Goal: Transaction & Acquisition: Purchase product/service

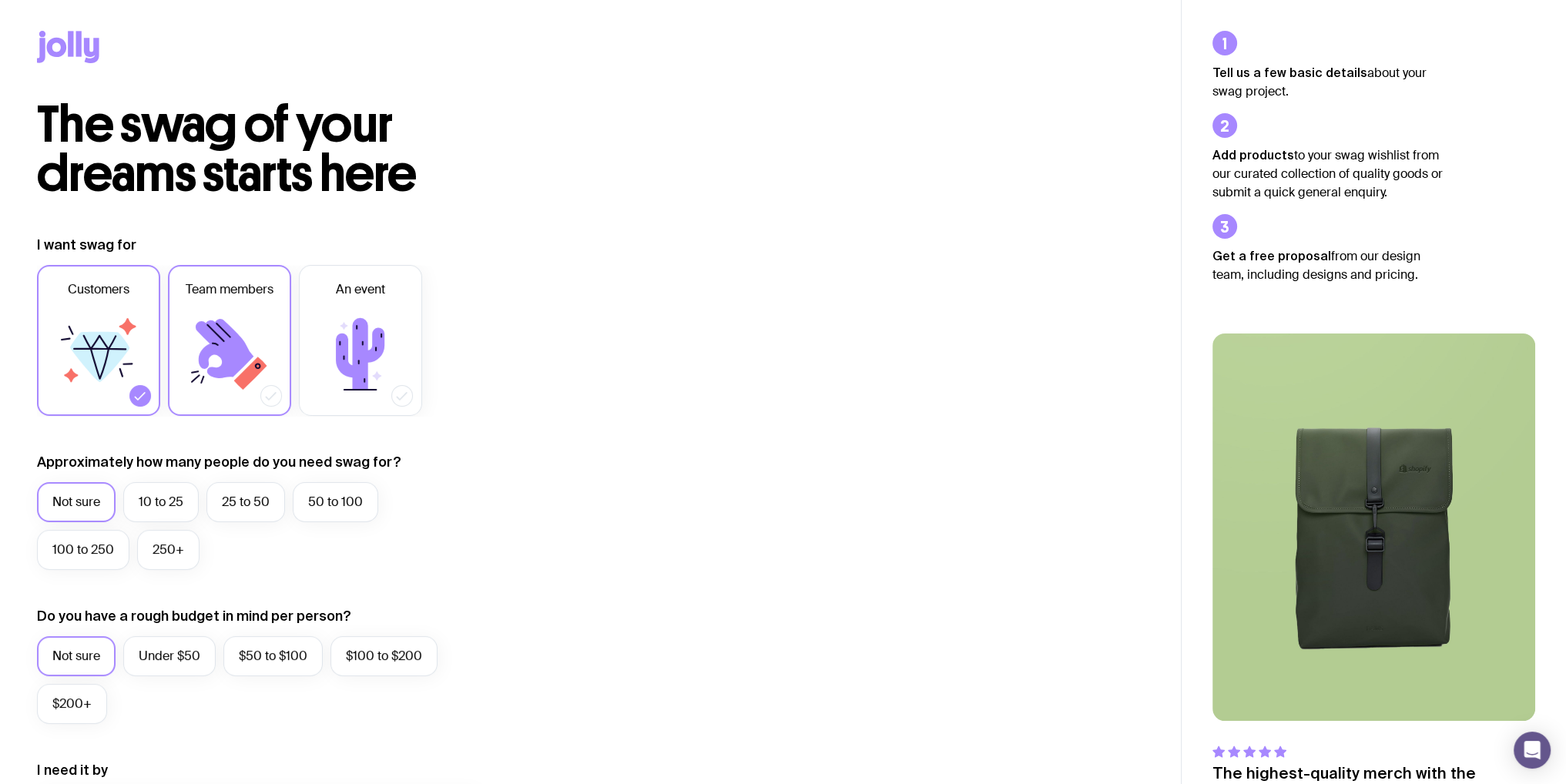
click at [259, 400] on label "Team members" at bounding box center [229, 340] width 123 height 151
click at [0, 0] on input "Team members" at bounding box center [0, 0] width 0 height 0
click at [323, 518] on label "50 to 100" at bounding box center [335, 502] width 85 height 40
click at [0, 0] on input "50 to 100" at bounding box center [0, 0] width 0 height 0
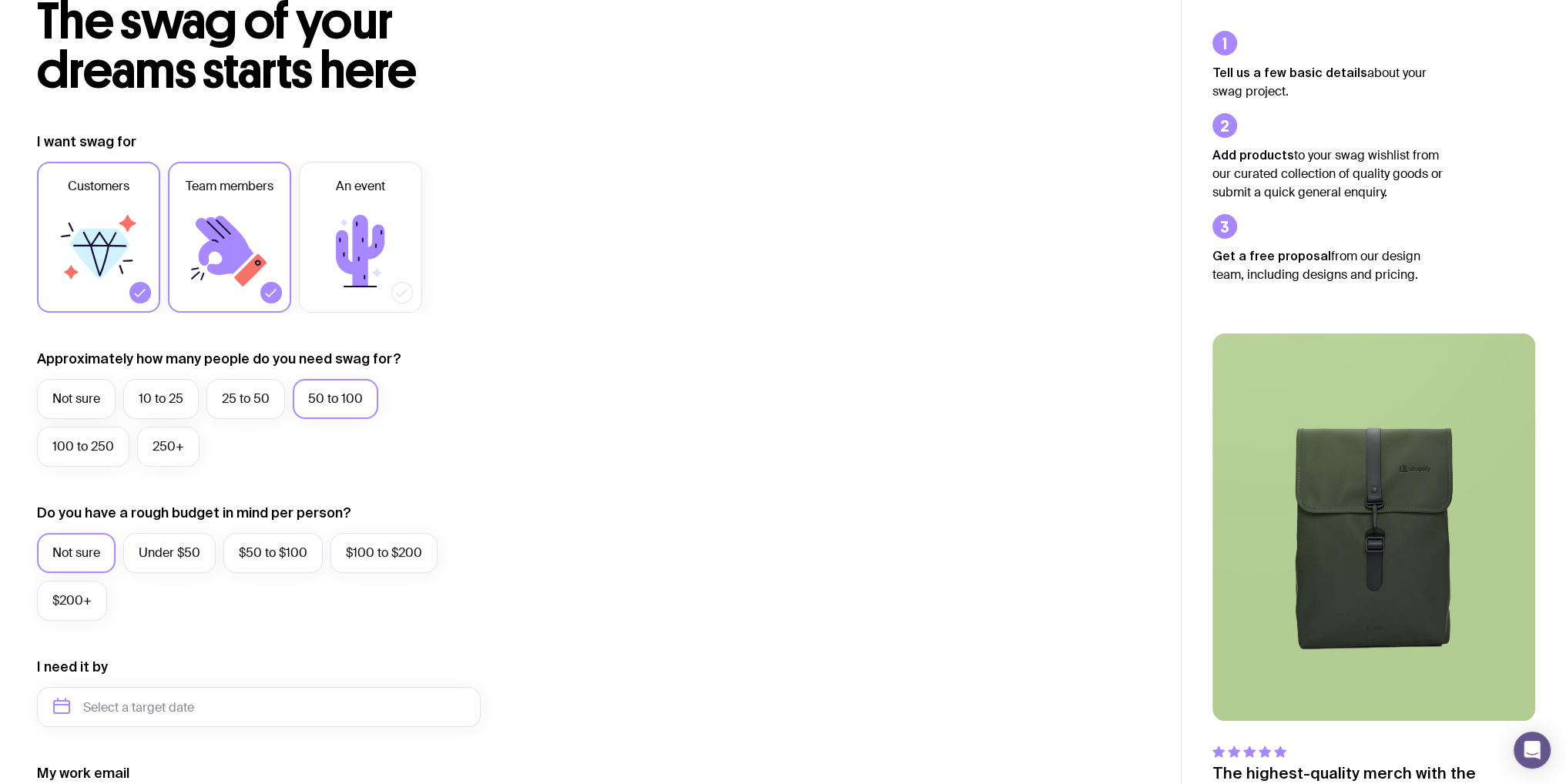
scroll to position [231, 0]
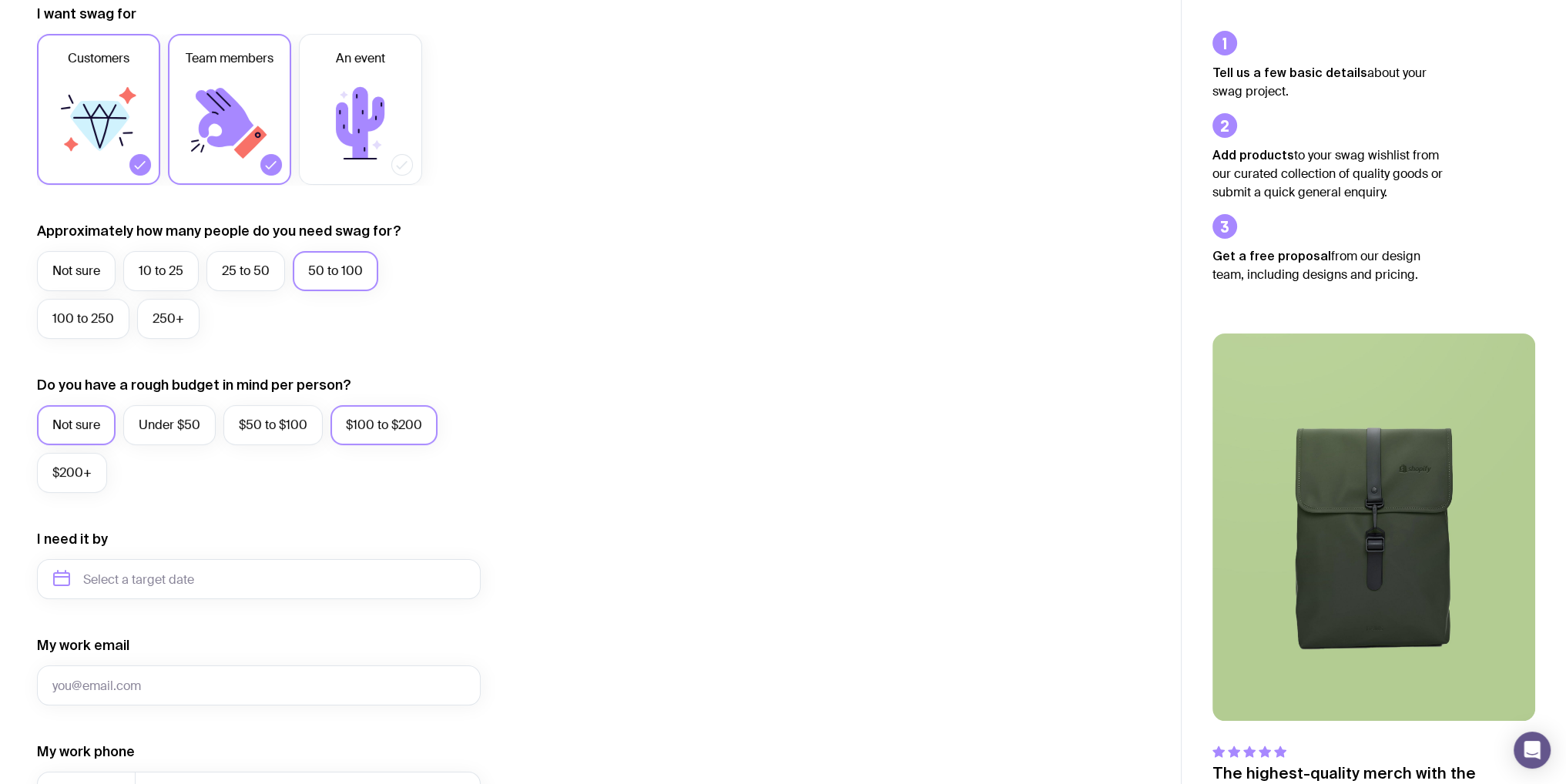
click at [343, 426] on label "$100 to $200" at bounding box center [383, 425] width 107 height 40
click at [0, 0] on input "$100 to $200" at bounding box center [0, 0] width 0 height 0
click at [281, 430] on label "$50 to $100" at bounding box center [273, 425] width 99 height 40
click at [0, 0] on input "$50 to $100" at bounding box center [0, 0] width 0 height 0
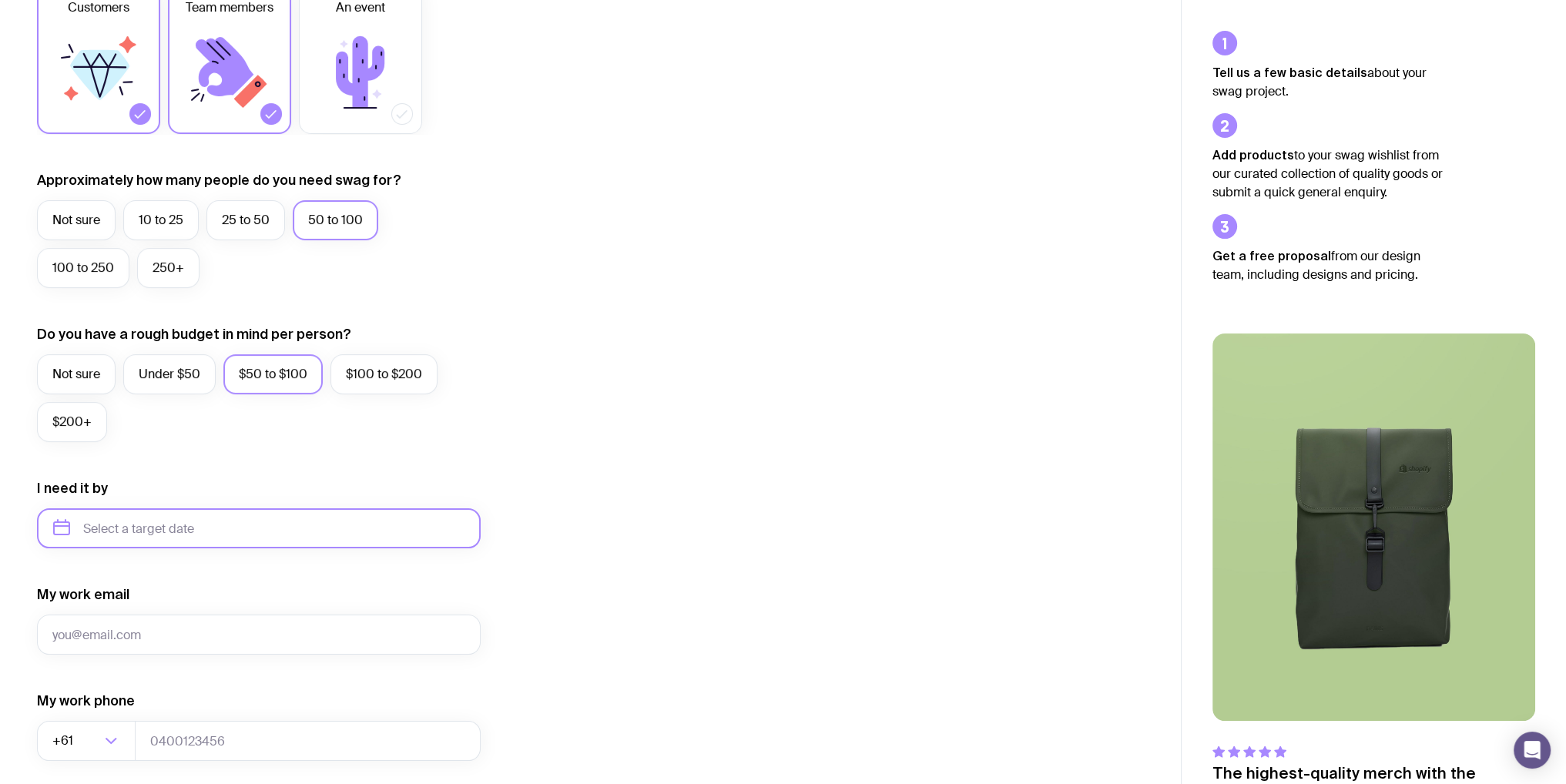
scroll to position [308, 0]
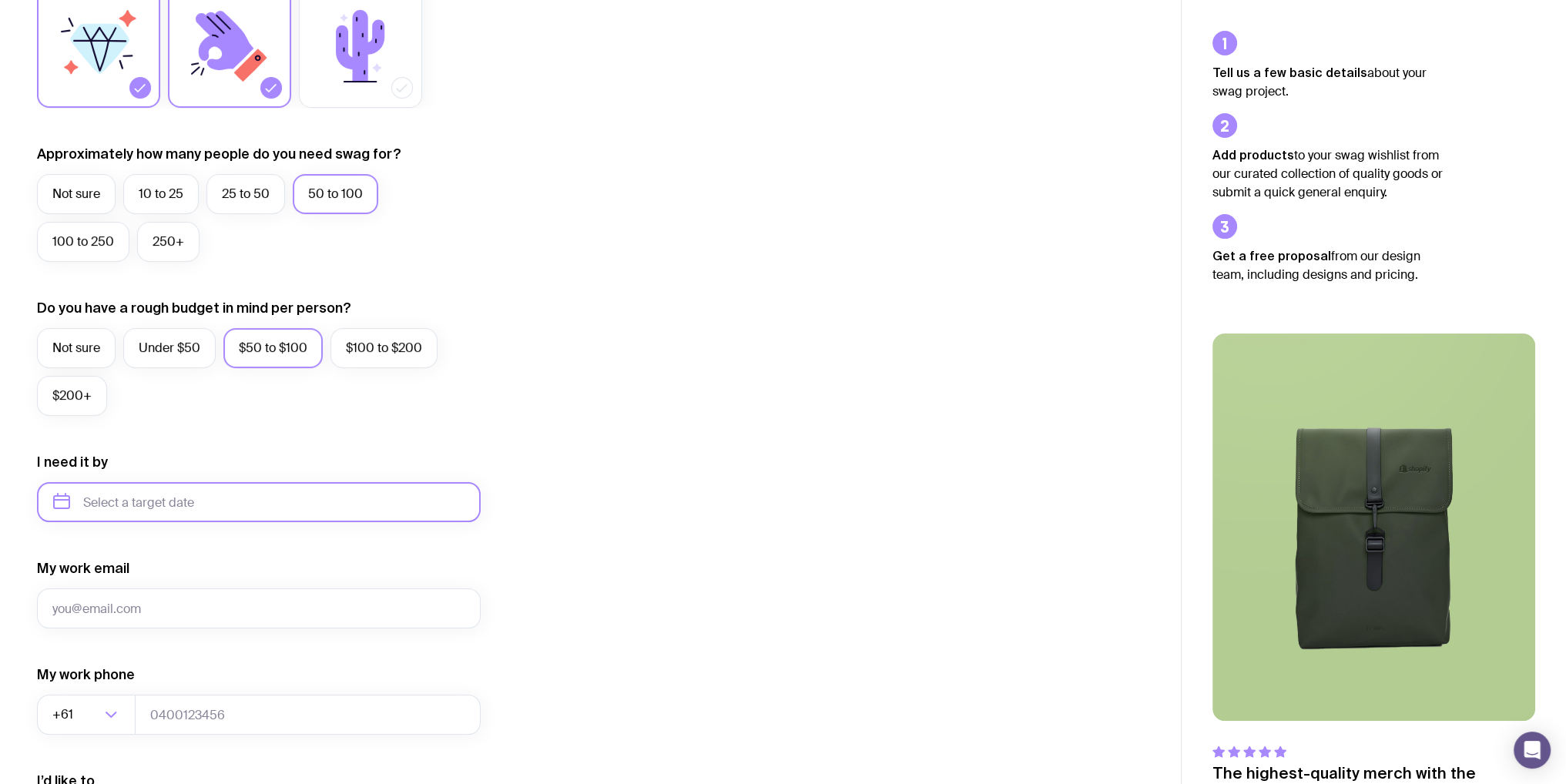
click at [248, 508] on input "text" at bounding box center [259, 502] width 444 height 40
click at [133, 703] on button "Nov" at bounding box center [135, 691] width 56 height 31
type input "[DATE]"
click at [758, 493] on div "I want swag for Customers Team members An event Approximately how many people d…" at bounding box center [590, 430] width 1107 height 1006
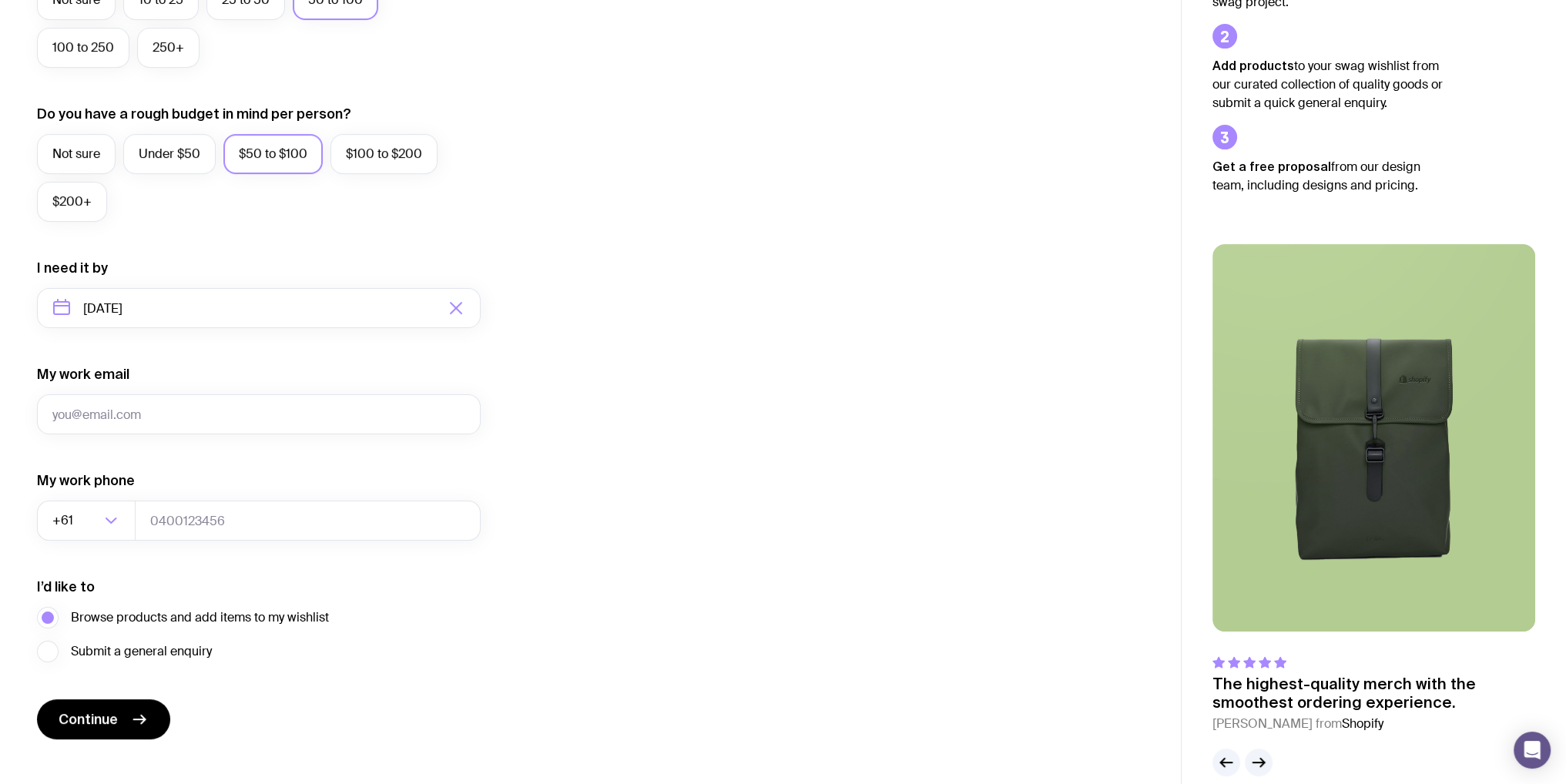
scroll to position [525, 0]
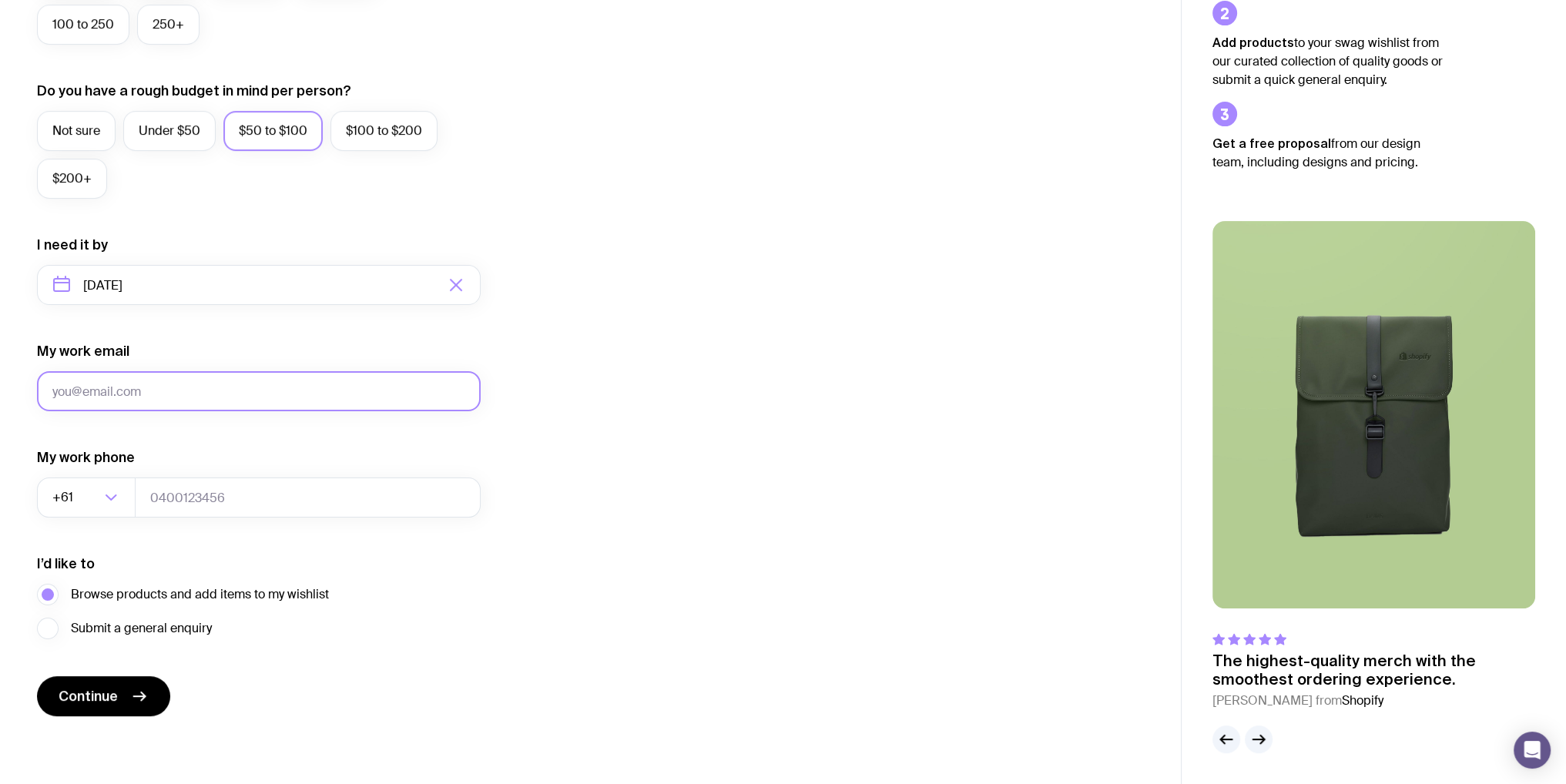
click at [146, 394] on input "My work email" at bounding box center [259, 391] width 444 height 40
type input "[EMAIL_ADDRESS][DOMAIN_NAME]"
click at [755, 422] on div "I want swag for Customers Team members An event Approximately how many people d…" at bounding box center [590, 213] width 1107 height 1006
click at [179, 502] on input "tel" at bounding box center [308, 498] width 346 height 40
type input "0"
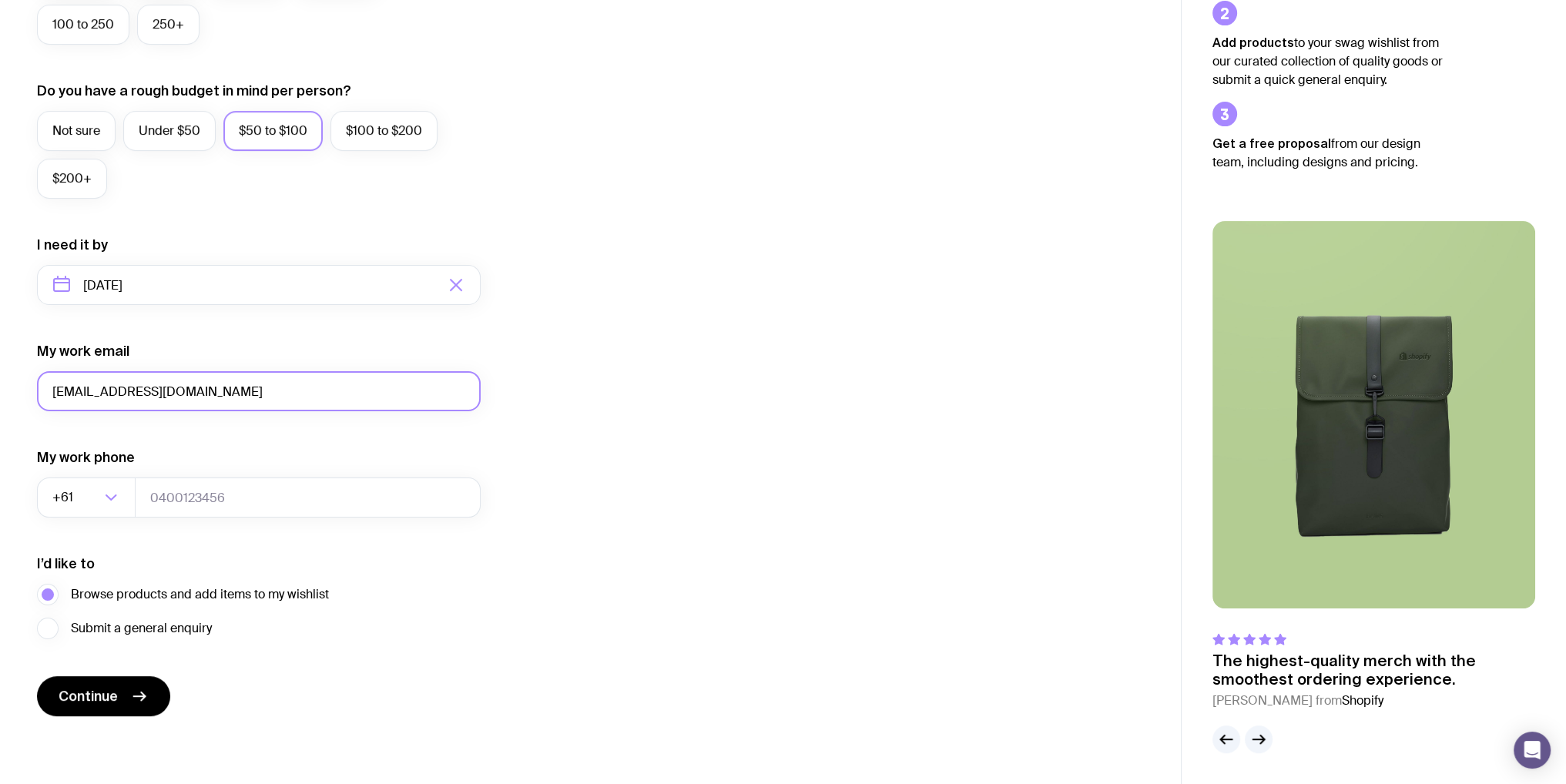
click at [146, 395] on input "[EMAIL_ADDRESS][DOMAIN_NAME]" at bounding box center [259, 391] width 444 height 40
click at [702, 455] on div "I want swag for Customers Team members An event Approximately how many people d…" at bounding box center [590, 213] width 1107 height 1006
click at [213, 389] on input "My work email" at bounding box center [259, 391] width 444 height 40
type input "[EMAIL_ADDRESS][DOMAIN_NAME]"
click at [601, 468] on div "I want swag for Customers Team members An event Approximately how many people d…" at bounding box center [590, 213] width 1107 height 1006
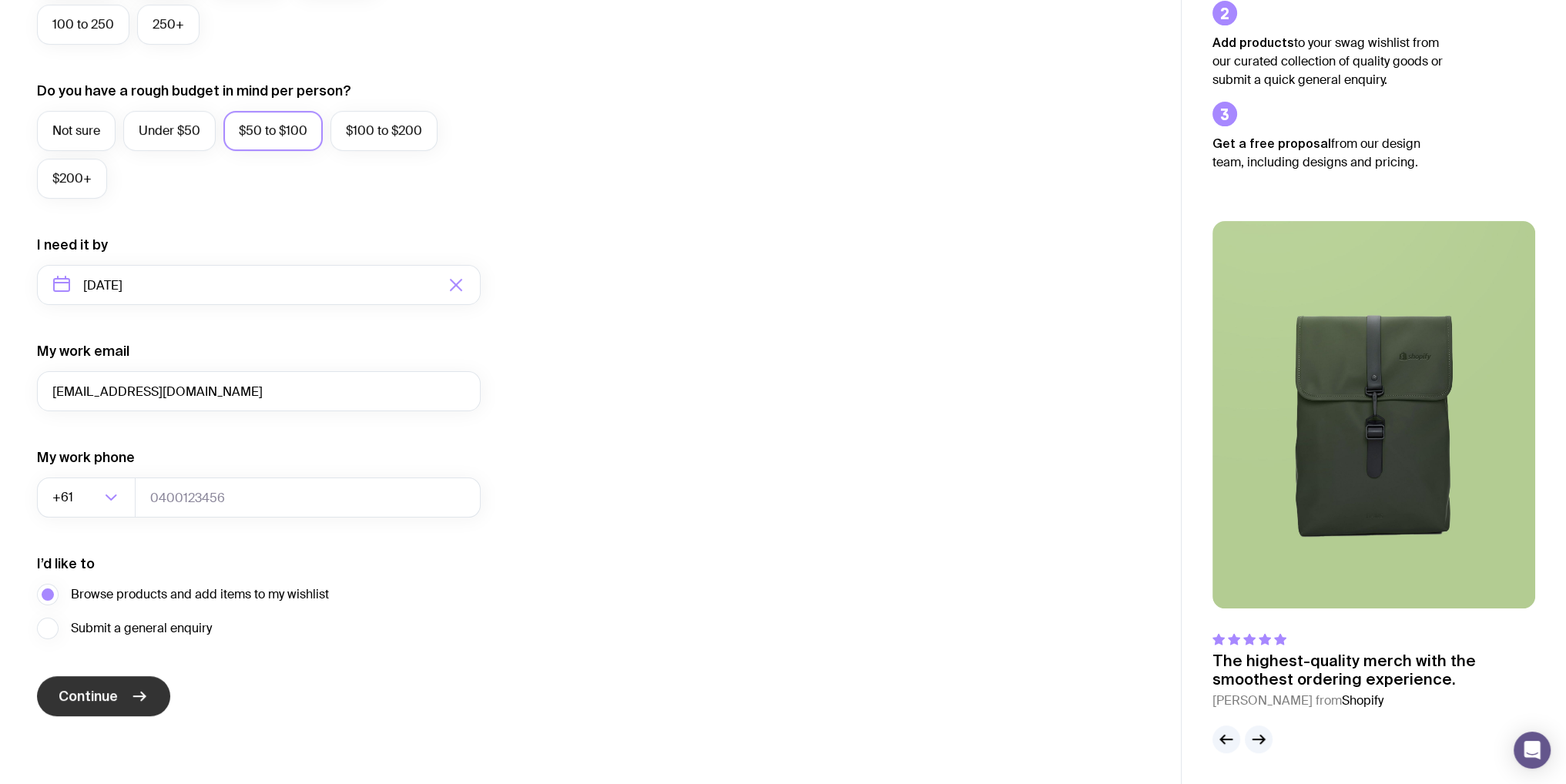
click at [117, 694] on span "Continue" at bounding box center [89, 696] width 60 height 18
type input "0434395463"
click at [612, 483] on div "I want swag for Customers Team members An event Approximately how many people d…" at bounding box center [590, 213] width 1107 height 1006
click at [112, 700] on span "Continue" at bounding box center [89, 696] width 60 height 18
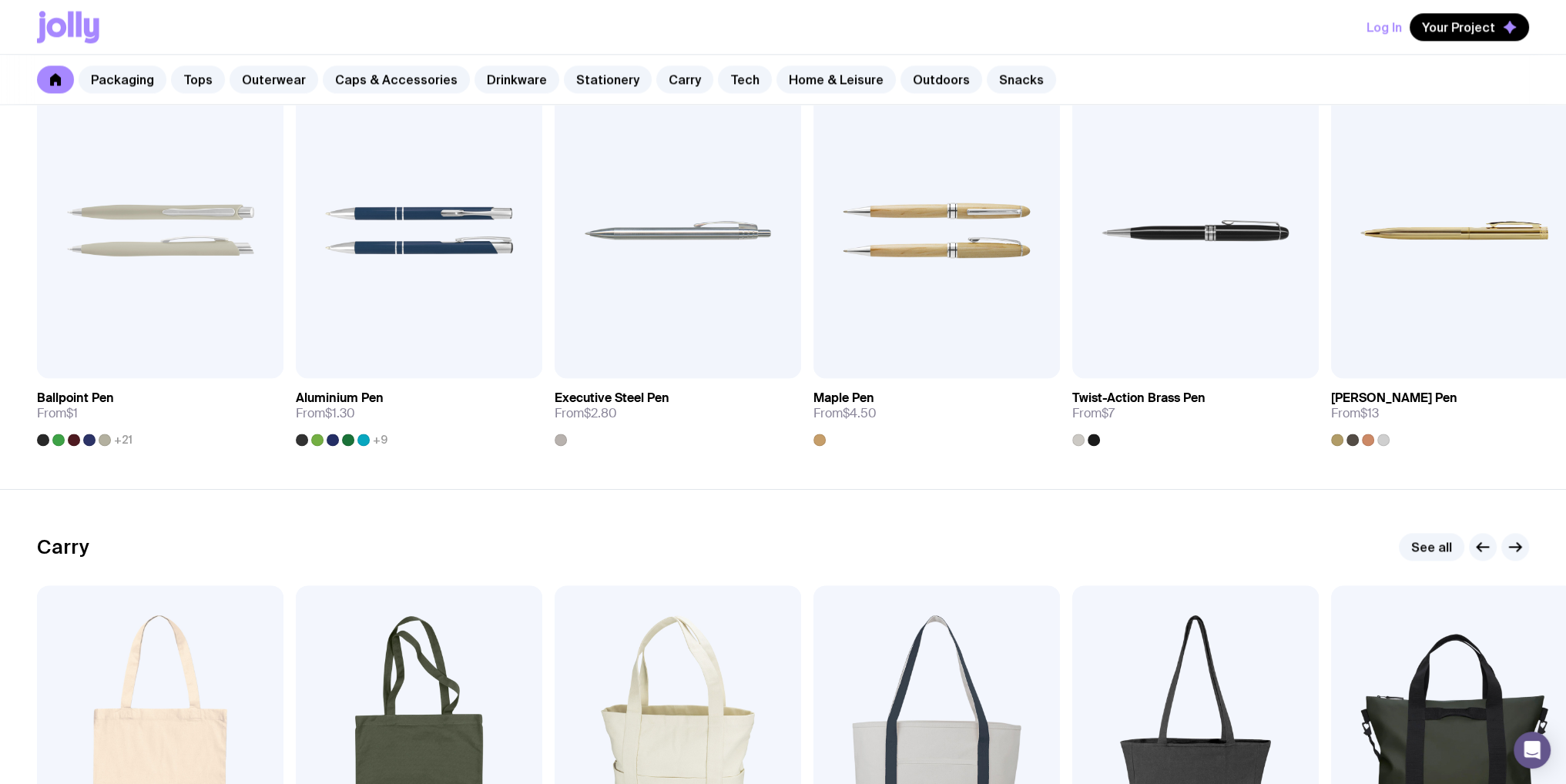
scroll to position [3227, 0]
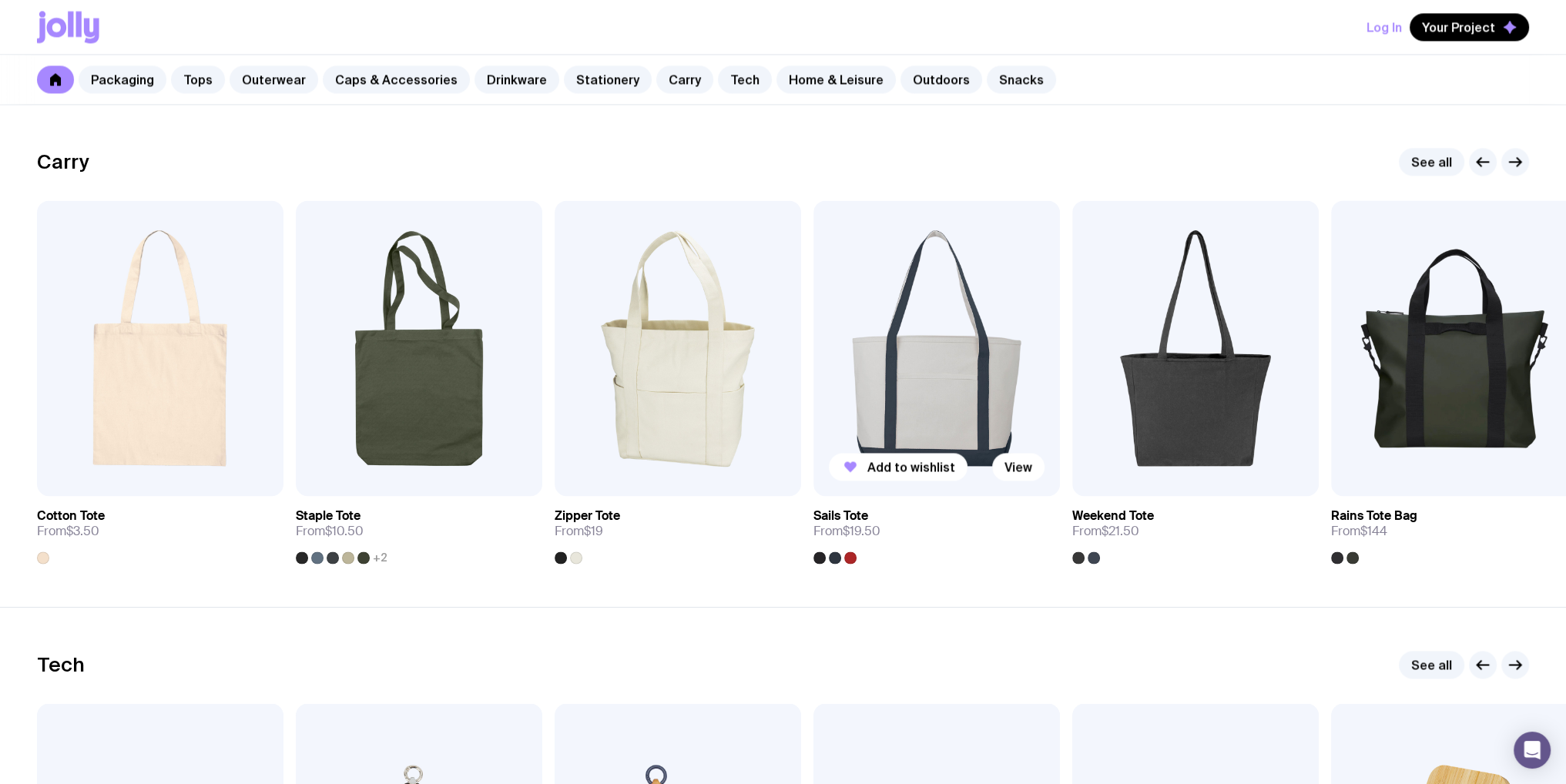
click at [850, 556] on div at bounding box center [850, 557] width 12 height 12
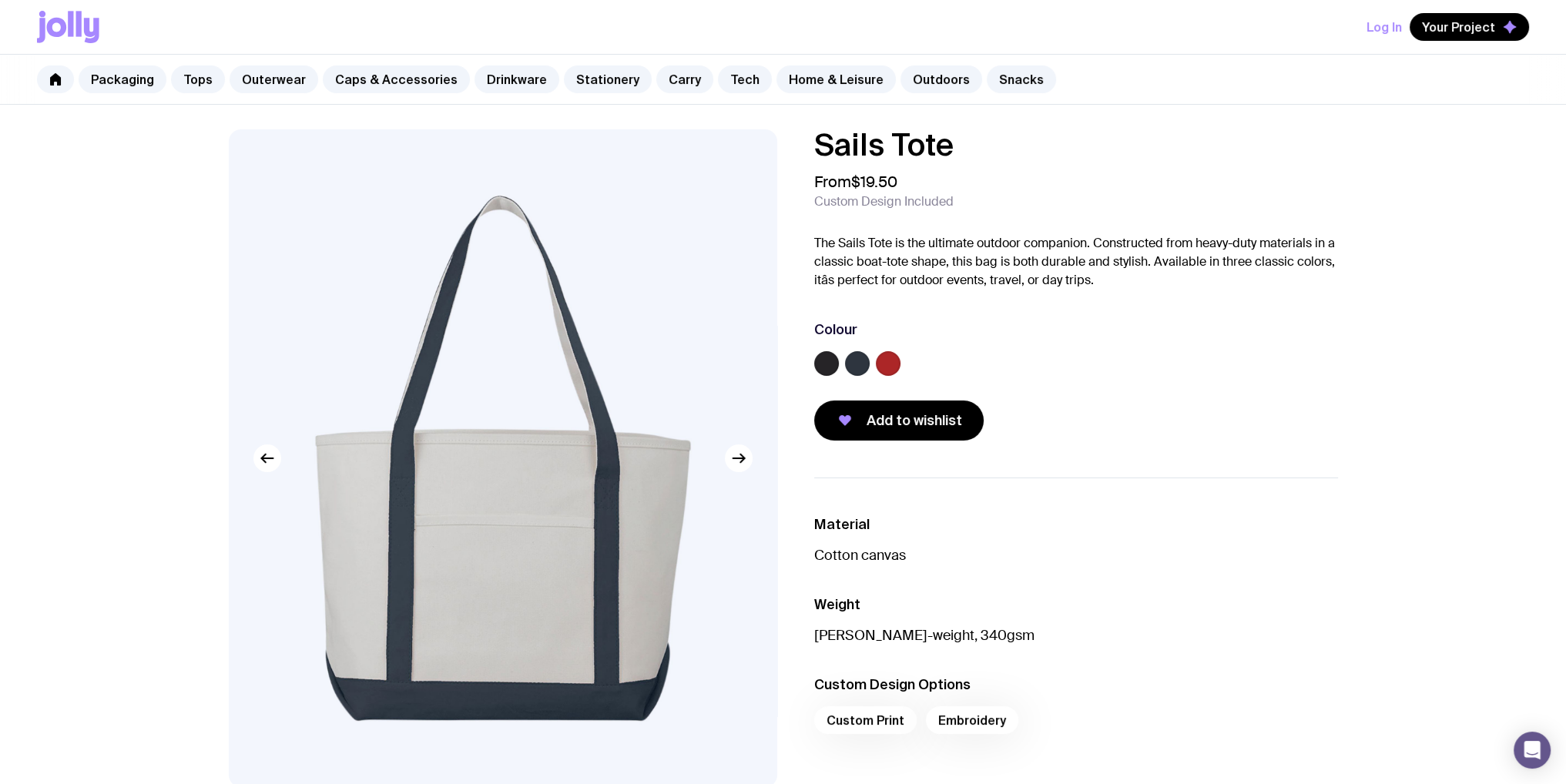
click at [888, 365] on label at bounding box center [889, 363] width 25 height 25
click at [0, 0] on input "radio" at bounding box center [0, 0] width 0 height 0
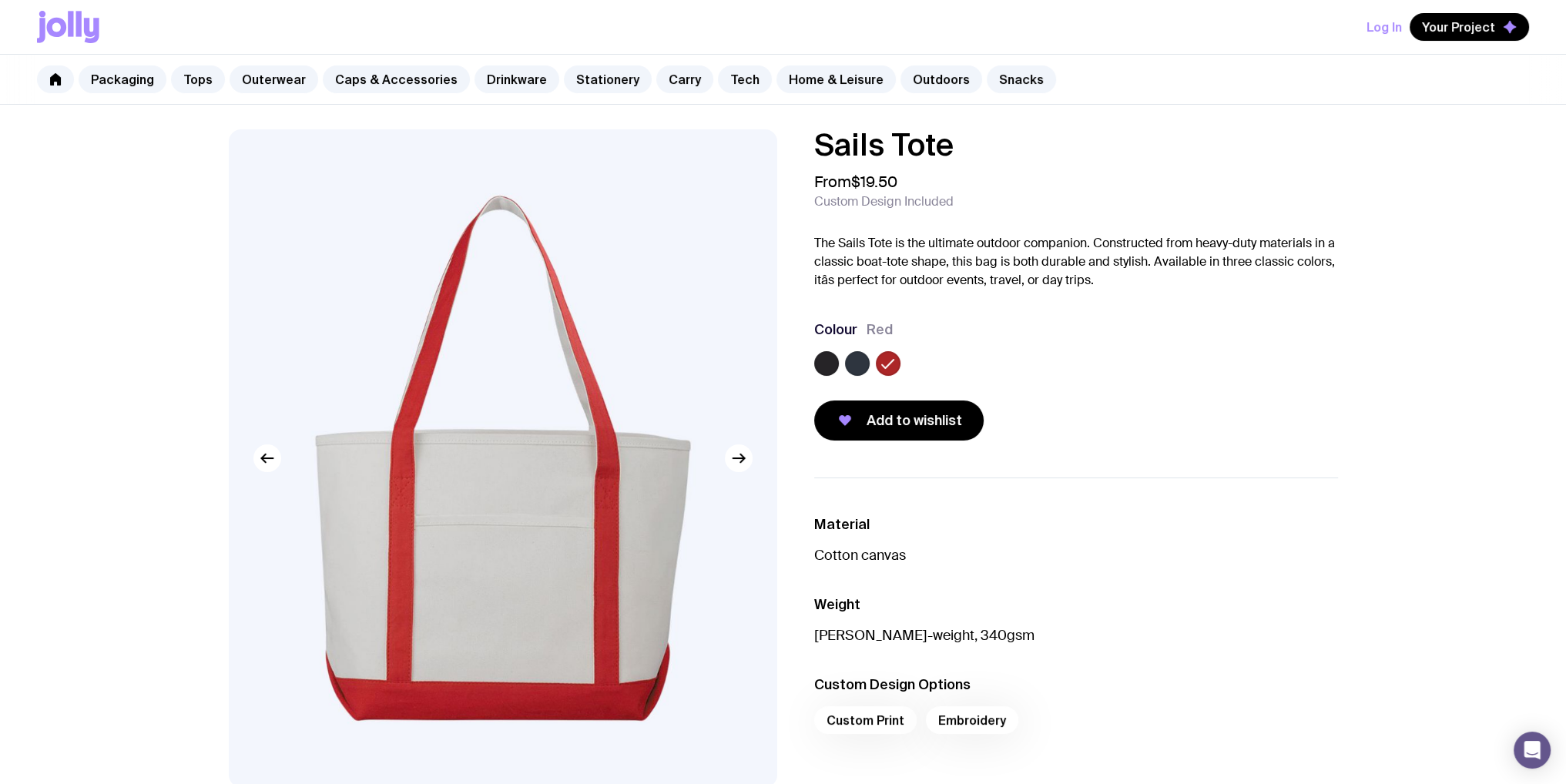
click at [824, 355] on label at bounding box center [826, 363] width 25 height 25
click at [0, 0] on input "radio" at bounding box center [0, 0] width 0 height 0
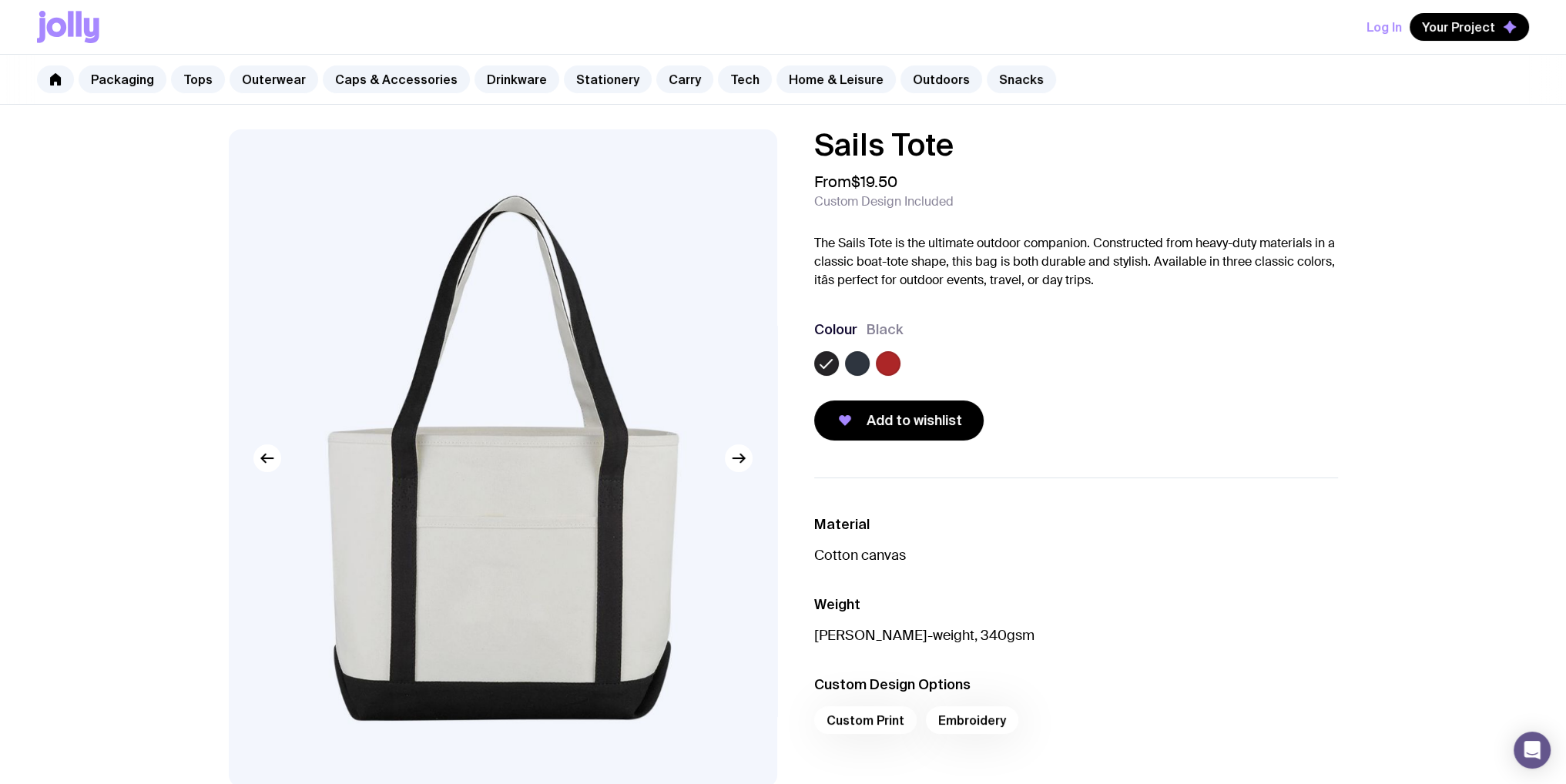
click at [862, 363] on label at bounding box center [857, 363] width 25 height 25
click at [0, 0] on input "radio" at bounding box center [0, 0] width 0 height 0
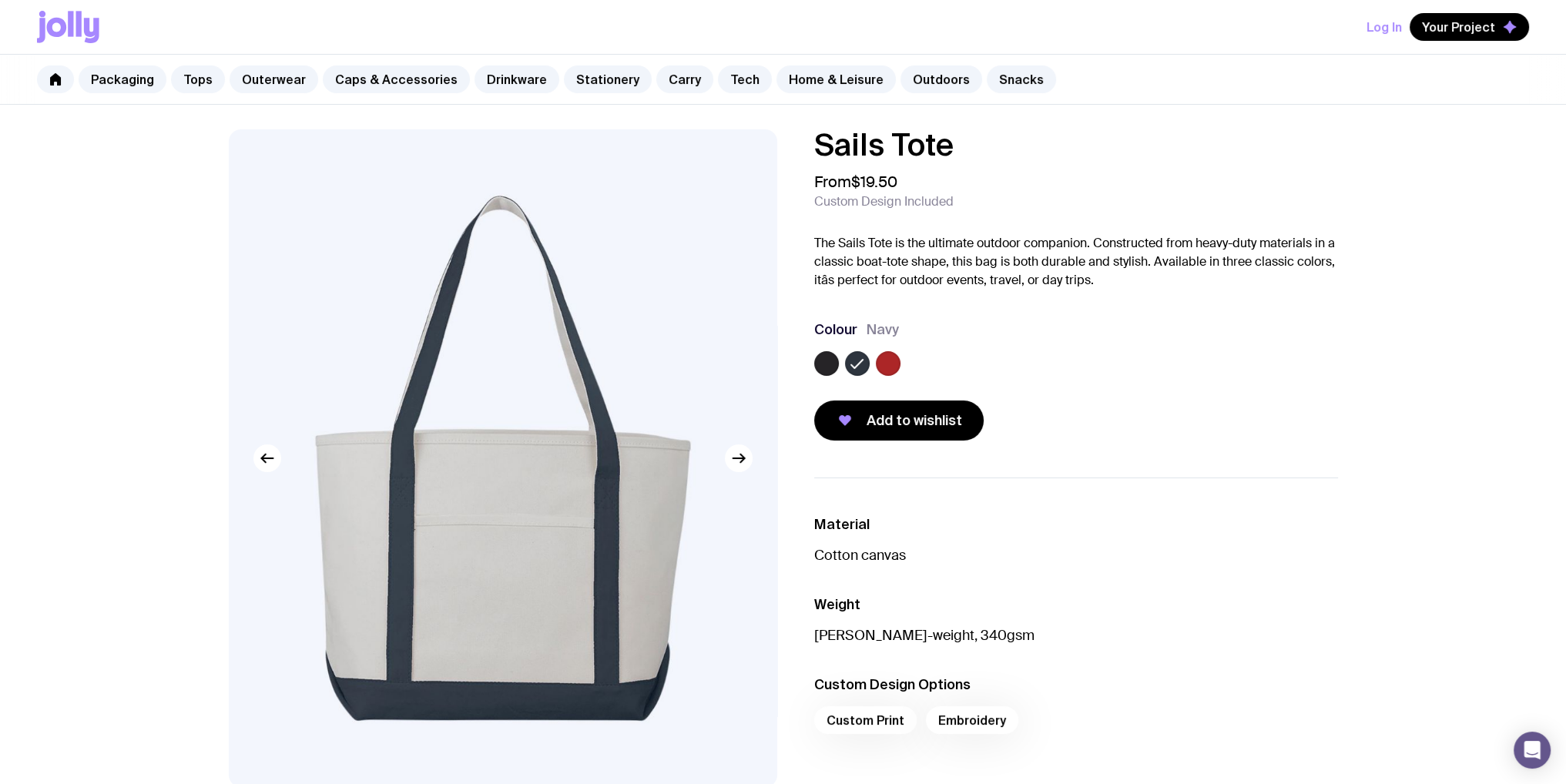
click at [912, 254] on p "The Sails Tote is the ultimate outdoor companion. Constructed from heavy-duty m…" at bounding box center [1076, 262] width 523 height 55
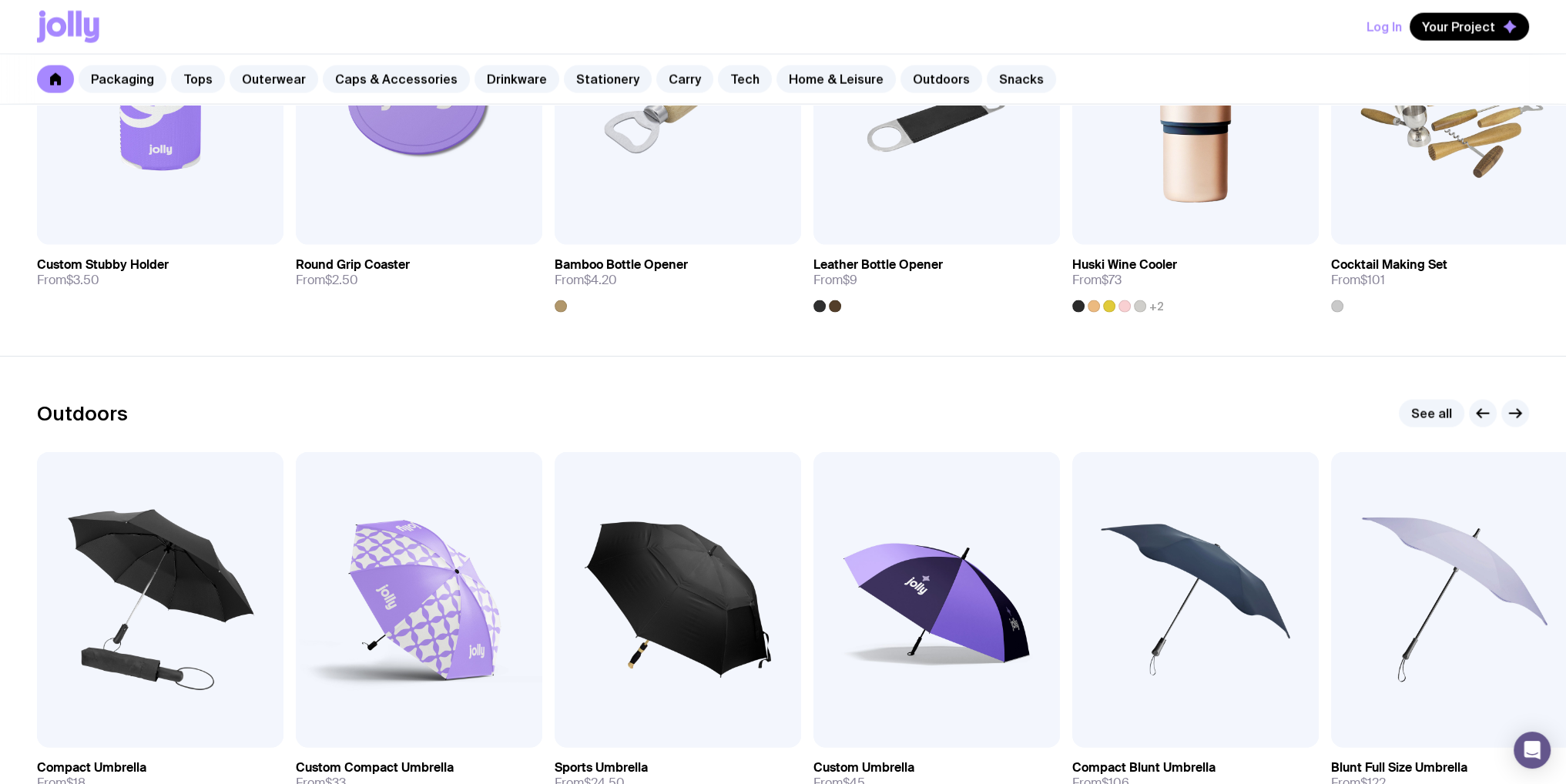
scroll to position [4382, 0]
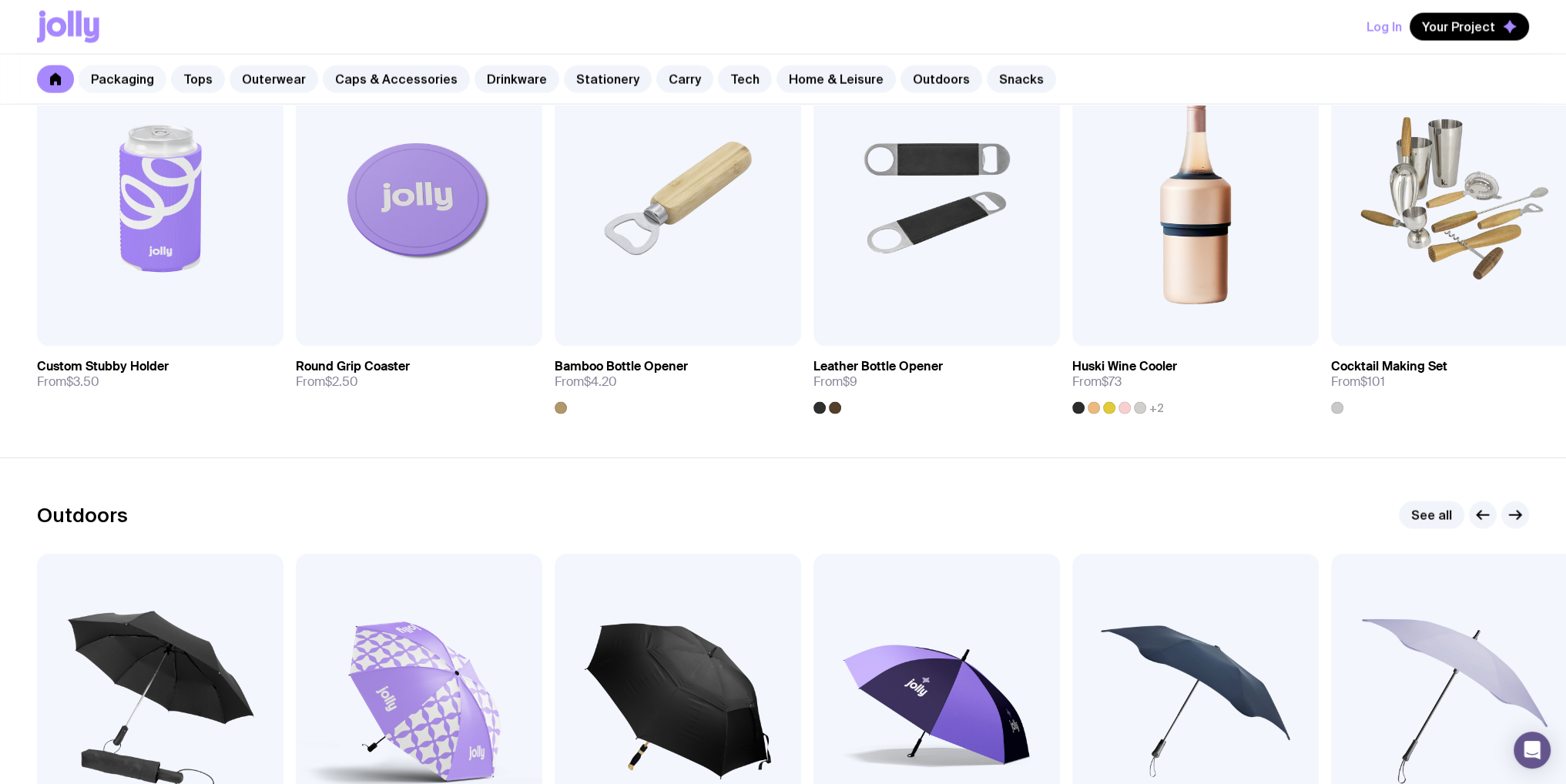
click at [119, 78] on link "Packaging" at bounding box center [123, 79] width 88 height 27
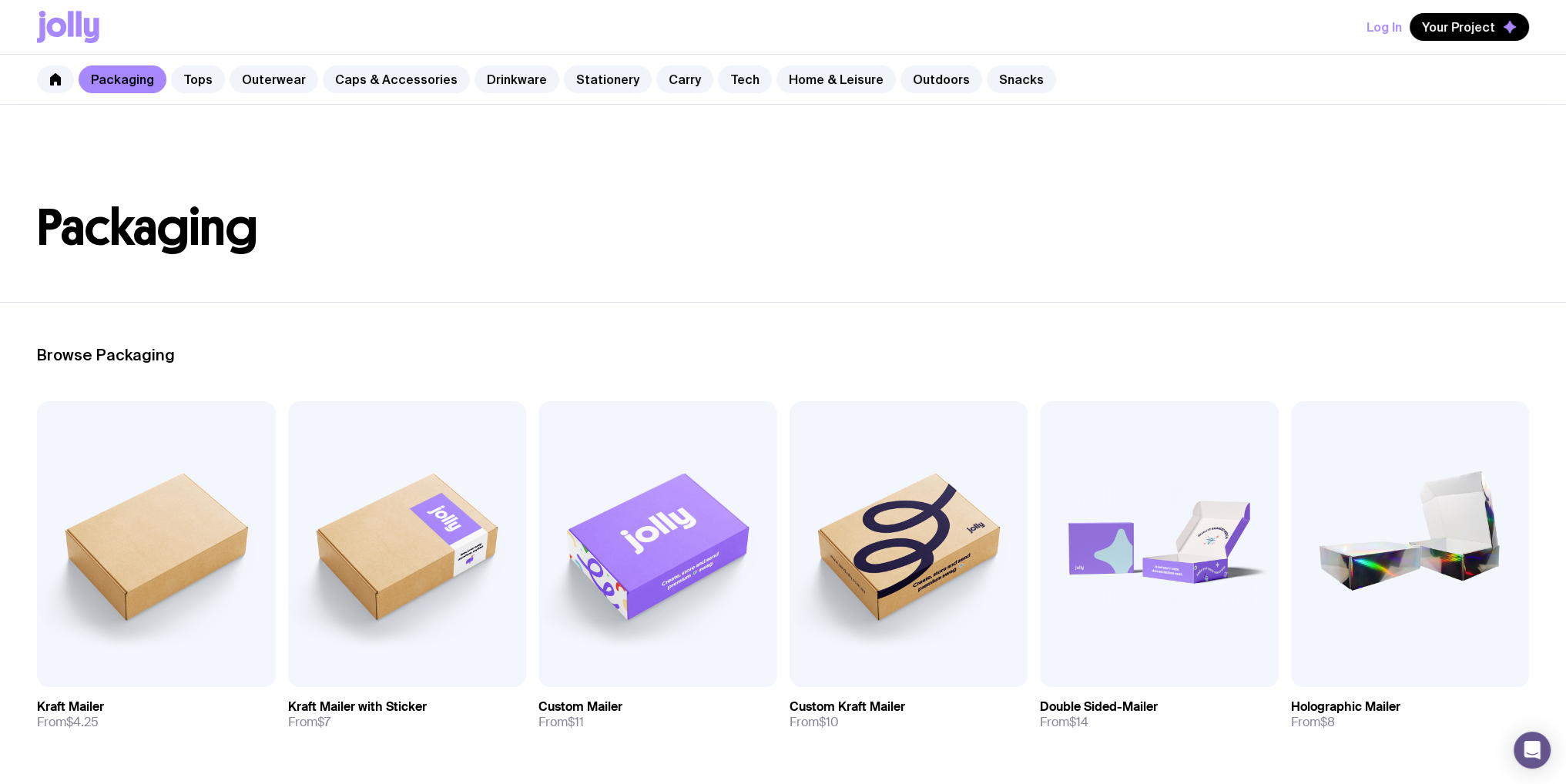
click at [1239, 189] on header "Packaging" at bounding box center [783, 203] width 1566 height 197
